Goal: Task Accomplishment & Management: Use online tool/utility

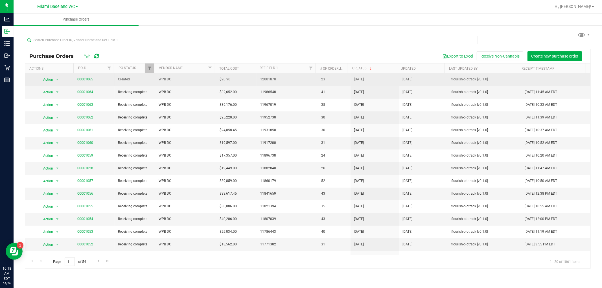
click at [78, 79] on link "00001065" at bounding box center [85, 79] width 16 height 4
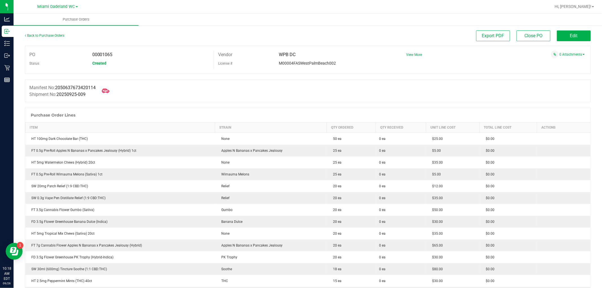
click at [106, 93] on icon at bounding box center [105, 91] width 7 height 4
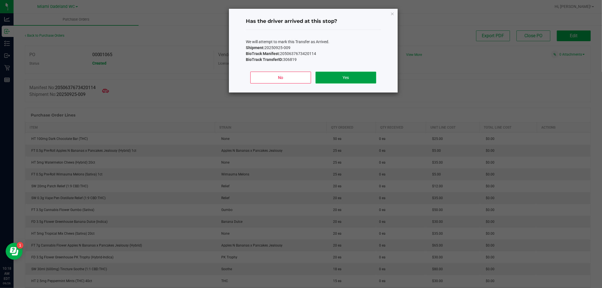
click at [337, 77] on button "Yes" at bounding box center [346, 78] width 61 height 12
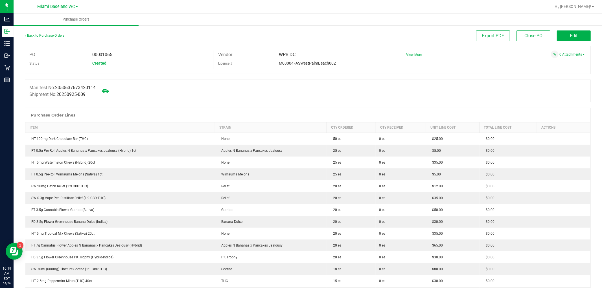
click at [578, 38] on button "Edit" at bounding box center [574, 35] width 34 height 11
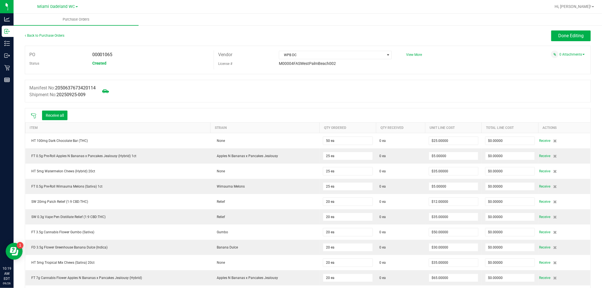
click at [33, 114] on icon at bounding box center [33, 115] width 5 height 5
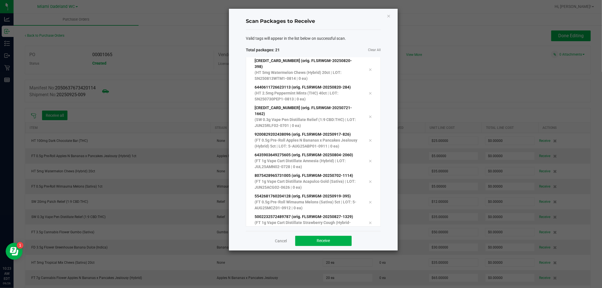
scroll to position [290, 0]
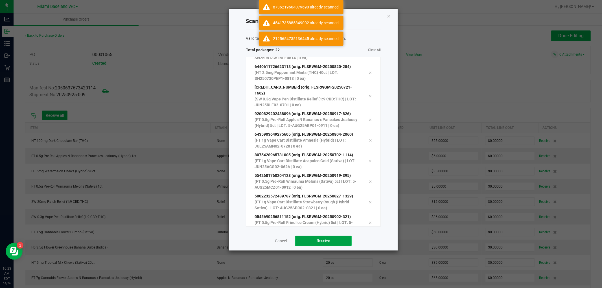
click at [340, 239] on button "Receive" at bounding box center [323, 241] width 56 height 10
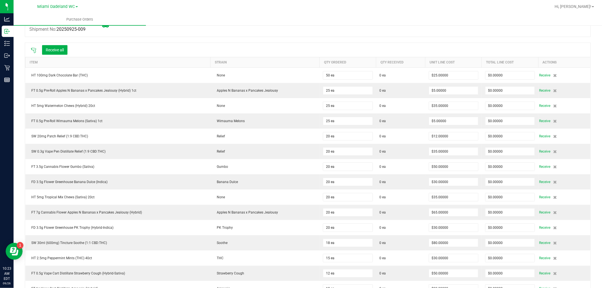
scroll to position [0, 0]
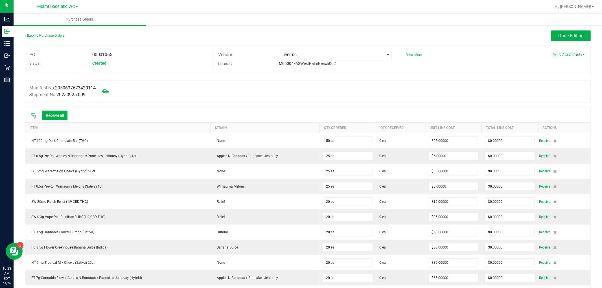
click at [58, 115] on button "Receive all" at bounding box center [54, 116] width 25 height 10
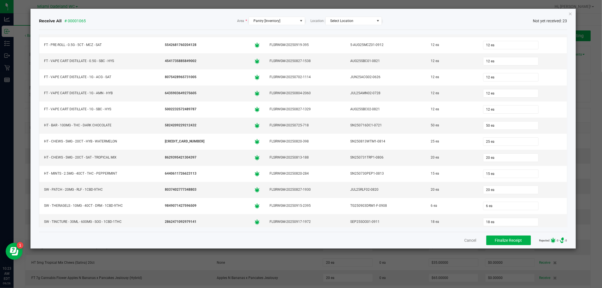
scroll to position [191, 0]
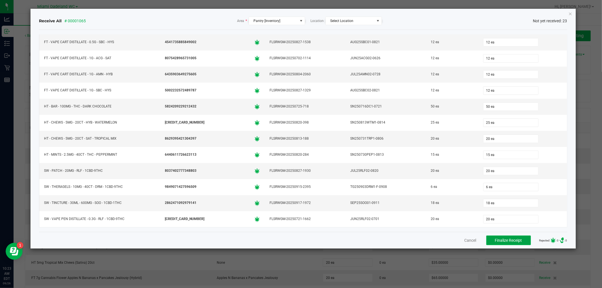
click at [510, 238] on span "Finalize Receipt" at bounding box center [508, 240] width 27 height 5
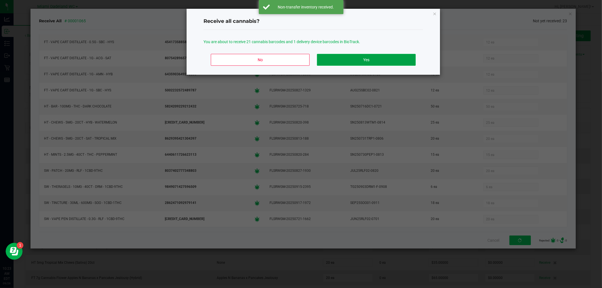
click at [395, 57] on button "Yes" at bounding box center [366, 60] width 99 height 12
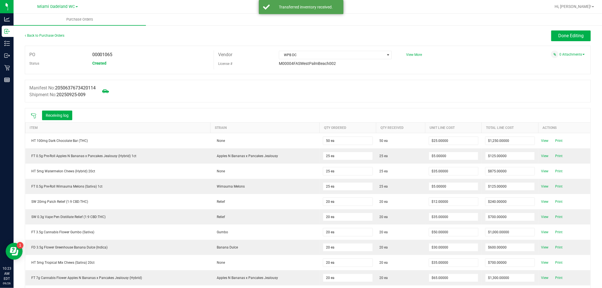
click at [577, 38] on span "Done Editing" at bounding box center [570, 35] width 25 height 5
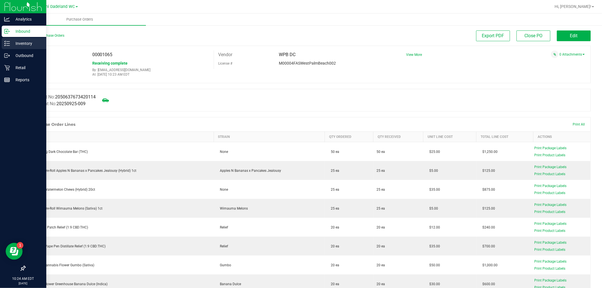
click at [3, 45] on div "Inventory" at bounding box center [24, 43] width 45 height 11
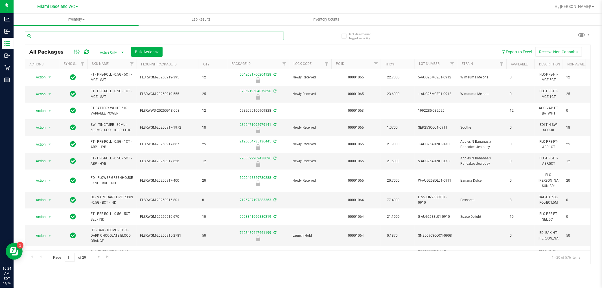
click at [61, 33] on input "text" at bounding box center [154, 36] width 259 height 8
type input "8736219604079690"
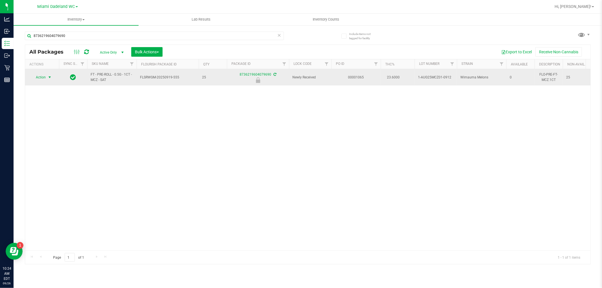
click at [48, 77] on span "select" at bounding box center [49, 77] width 5 height 5
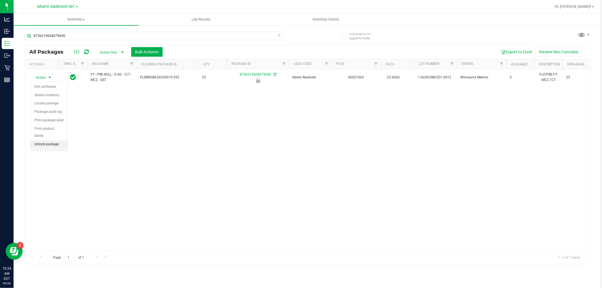
click at [38, 143] on li "Unlock package" at bounding box center [49, 144] width 36 height 8
click at [281, 35] on icon at bounding box center [280, 35] width 4 height 7
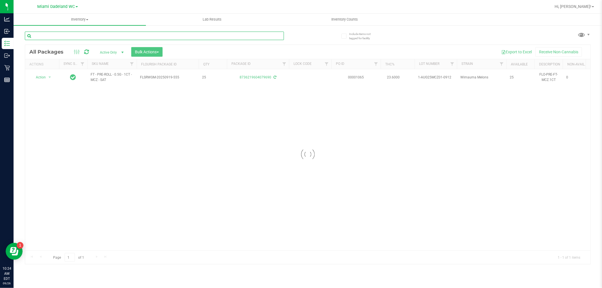
click at [259, 37] on input "text" at bounding box center [154, 36] width 259 height 8
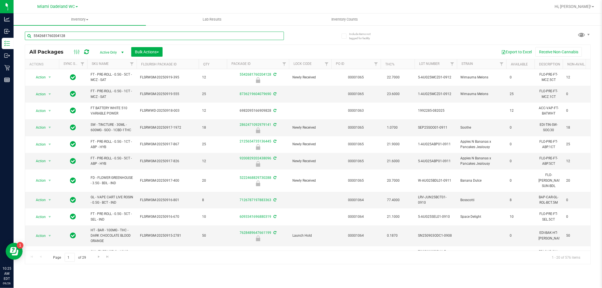
type input "5542681760204128"
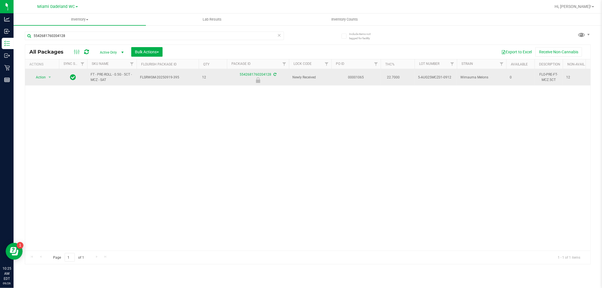
click at [40, 77] on span "Action" at bounding box center [38, 77] width 15 height 8
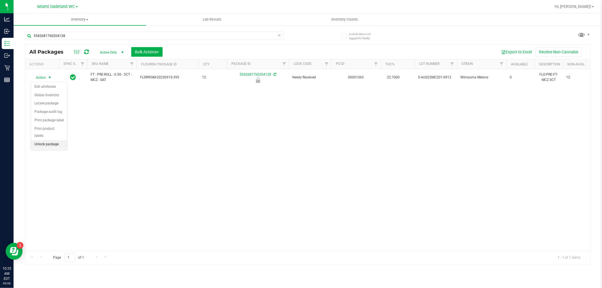
click at [38, 146] on li "Unlock package" at bounding box center [49, 144] width 36 height 8
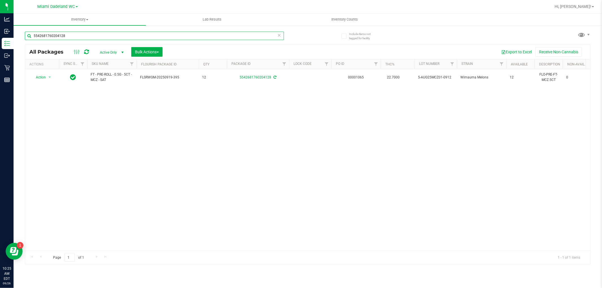
click at [274, 35] on input "5542681760204128" at bounding box center [154, 36] width 259 height 8
click at [277, 36] on input "5542681760204128" at bounding box center [154, 36] width 259 height 8
click at [280, 37] on icon at bounding box center [280, 35] width 4 height 7
click at [260, 34] on input "text" at bounding box center [154, 36] width 259 height 8
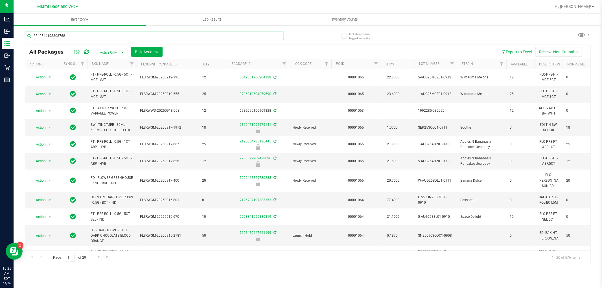
type input "8842544193303768"
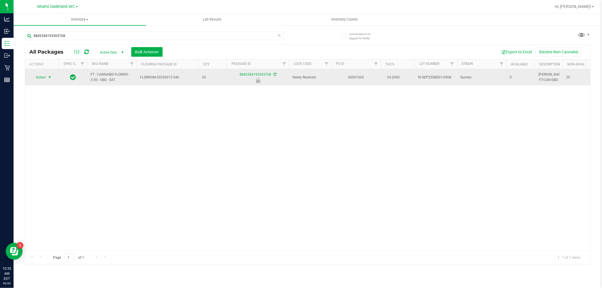
click at [48, 77] on span "select" at bounding box center [49, 77] width 5 height 5
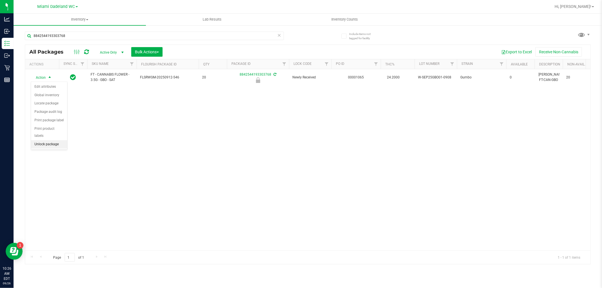
click at [44, 148] on li "Unlock package" at bounding box center [49, 144] width 36 height 8
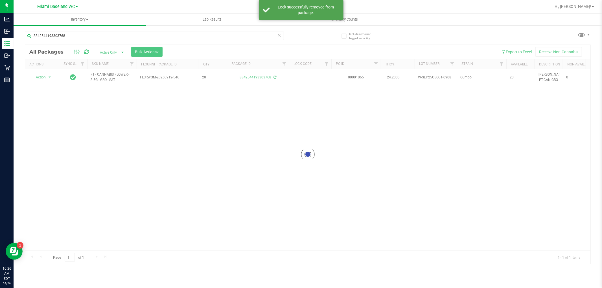
click at [279, 38] on icon at bounding box center [280, 35] width 4 height 7
click at [270, 36] on input "text" at bounding box center [154, 36] width 259 height 8
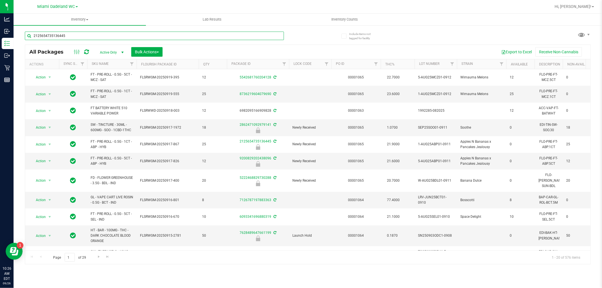
type input "2125654735136445"
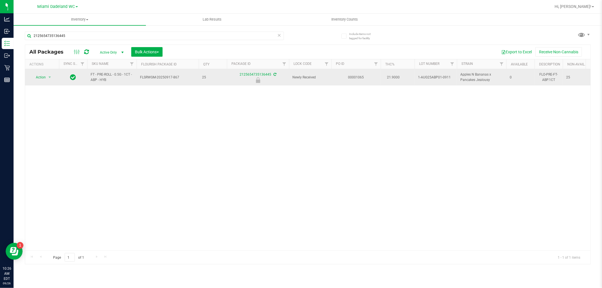
click at [40, 76] on span "Action" at bounding box center [38, 77] width 15 height 8
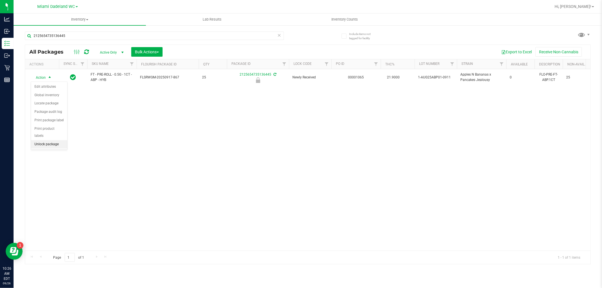
click at [38, 143] on li "Unlock package" at bounding box center [49, 144] width 36 height 8
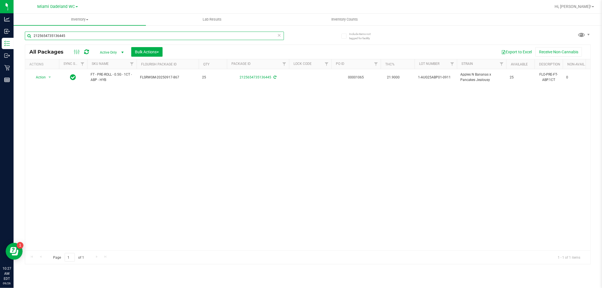
click at [277, 37] on input "2125654735136445" at bounding box center [154, 36] width 259 height 8
click at [279, 34] on icon at bounding box center [280, 35] width 4 height 7
click at [263, 35] on input "text" at bounding box center [154, 36] width 259 height 8
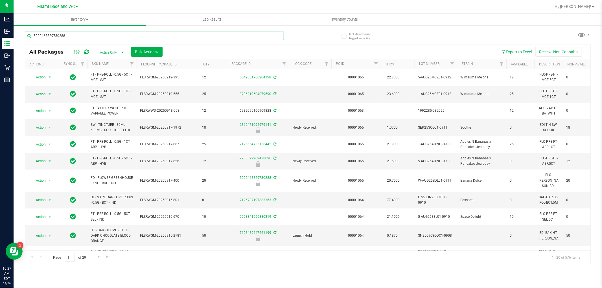
type input "5222468829730288"
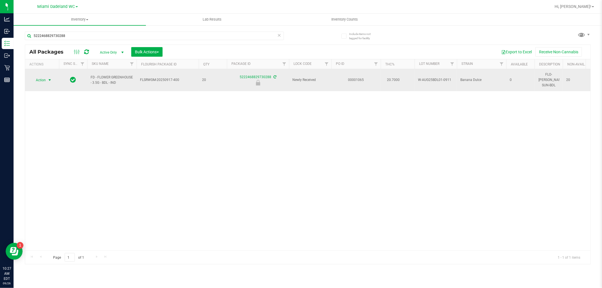
click at [49, 78] on span "select" at bounding box center [49, 80] width 5 height 5
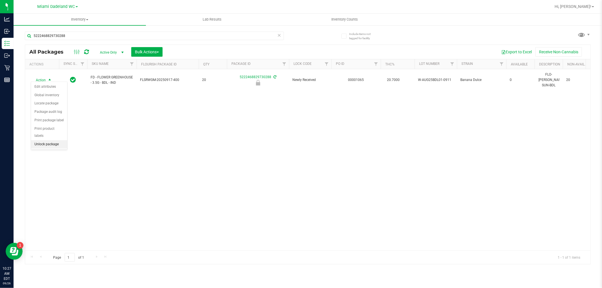
click at [40, 145] on li "Unlock package" at bounding box center [49, 144] width 36 height 8
click at [278, 34] on icon at bounding box center [280, 35] width 4 height 7
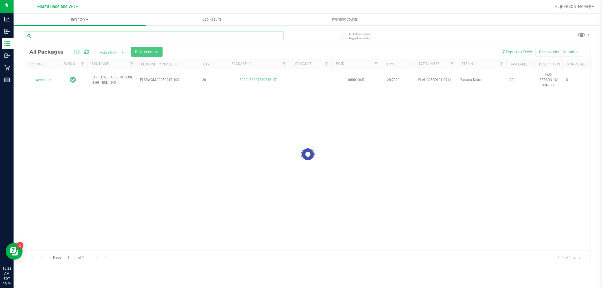
click at [263, 35] on input "text" at bounding box center [154, 36] width 259 height 8
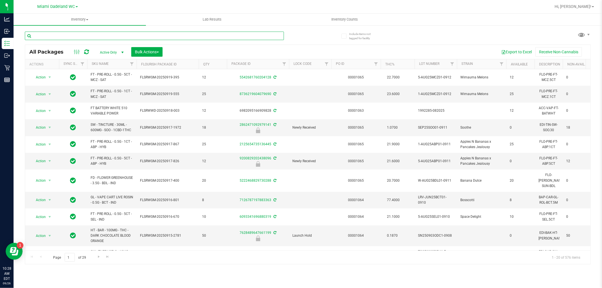
click at [263, 34] on input "text" at bounding box center [154, 36] width 259 height 8
type input "8629395421304397"
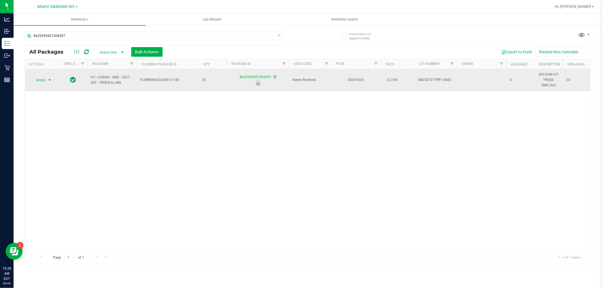
click at [47, 80] on span "select" at bounding box center [49, 80] width 5 height 5
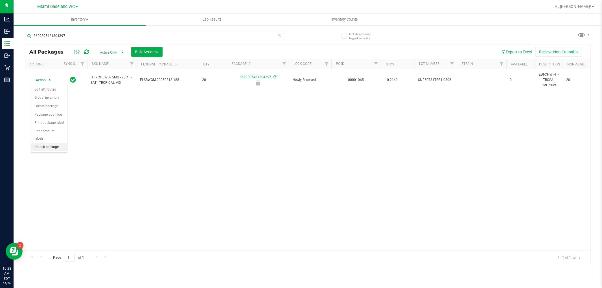
click at [41, 148] on li "Unlock package" at bounding box center [49, 147] width 36 height 8
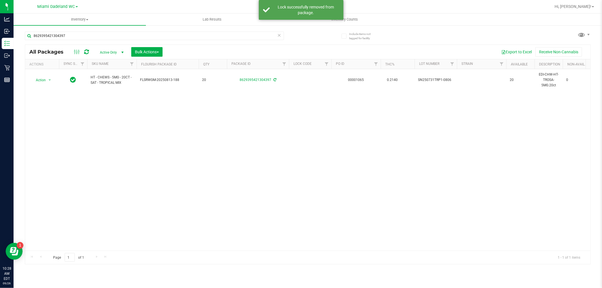
click at [280, 33] on icon at bounding box center [280, 35] width 4 height 7
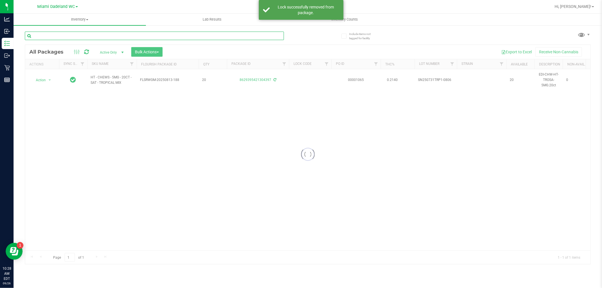
click at [269, 34] on input "text" at bounding box center [154, 36] width 259 height 8
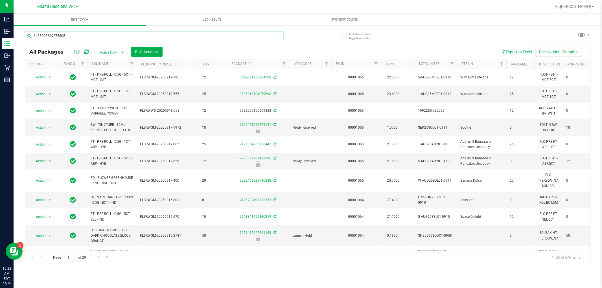
type input "6435903649275605"
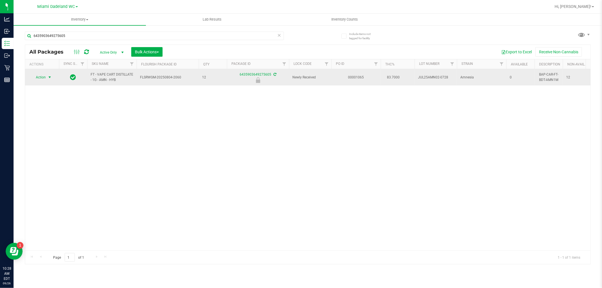
click at [49, 77] on span "select" at bounding box center [49, 77] width 5 height 5
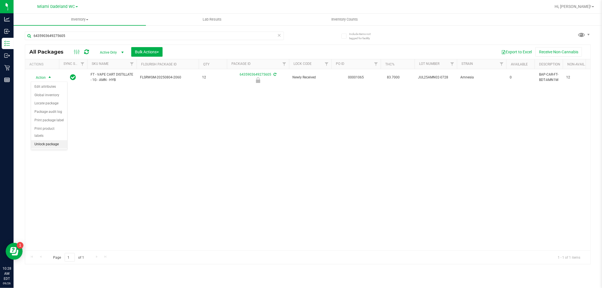
click at [43, 144] on li "Unlock package" at bounding box center [49, 144] width 36 height 8
click at [279, 35] on icon at bounding box center [280, 35] width 4 height 7
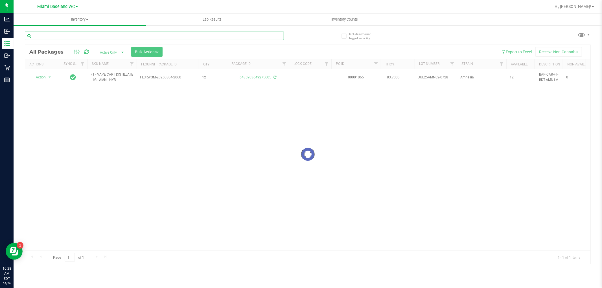
click at [265, 35] on input "text" at bounding box center [154, 36] width 259 height 8
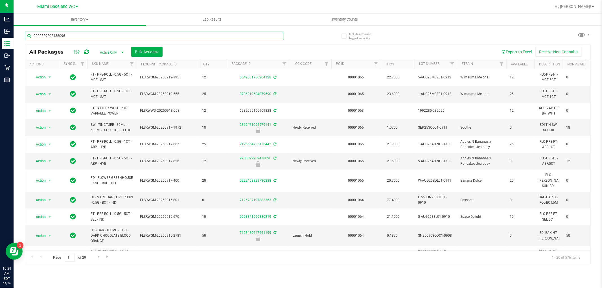
type input "9200829202438096"
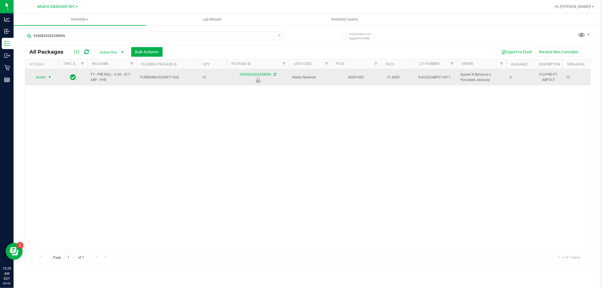
click at [49, 77] on span "select" at bounding box center [49, 77] width 5 height 5
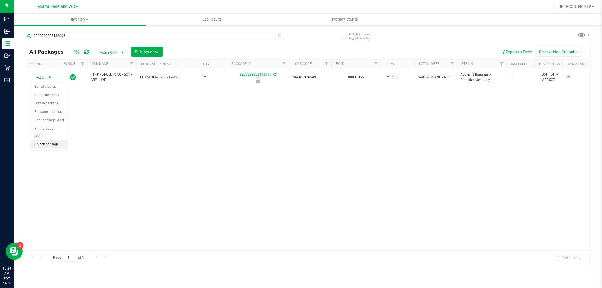
click at [38, 147] on li "Unlock package" at bounding box center [49, 144] width 36 height 8
